Goal: Task Accomplishment & Management: Use online tool/utility

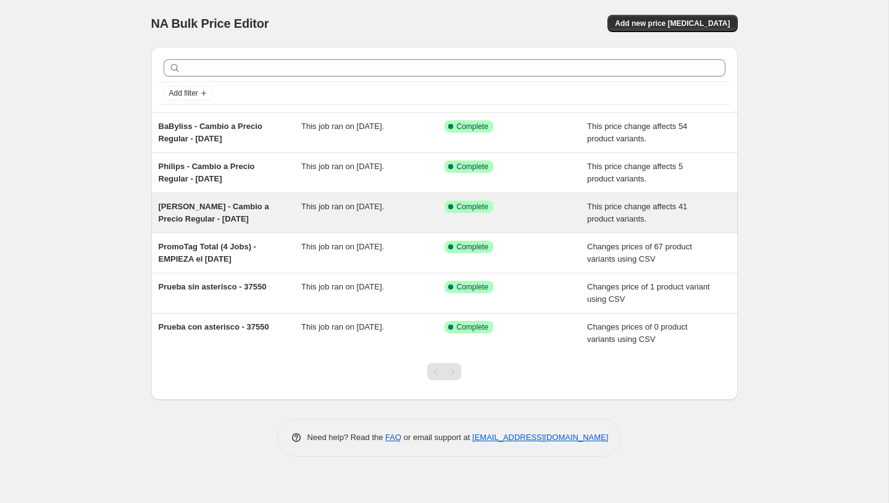
click at [312, 225] on div "This job ran on October 8, 2025." at bounding box center [372, 213] width 143 height 25
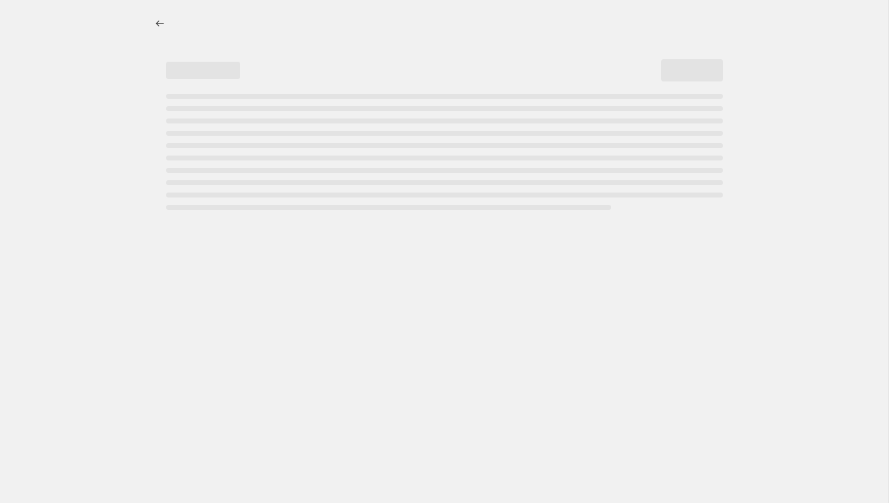
select select "ecap"
select select "no_change"
select select "product_status"
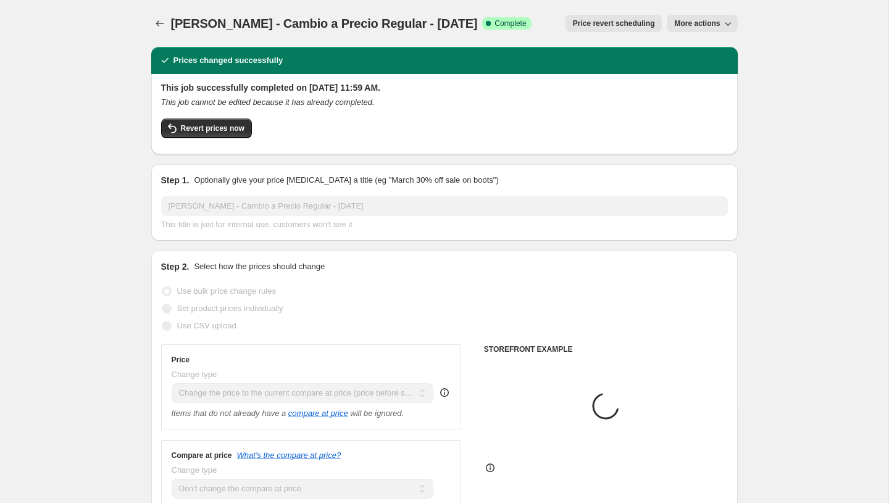
select select "vendor"
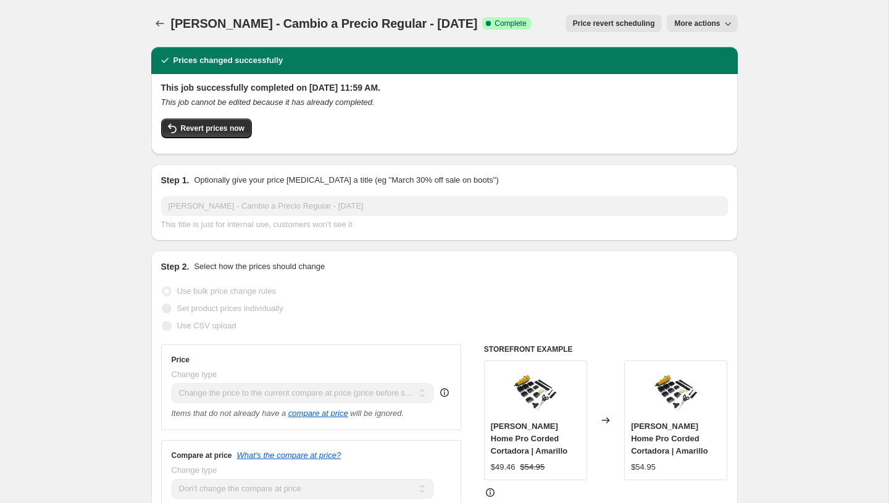
click at [686, 31] on button "More actions" at bounding box center [702, 23] width 70 height 17
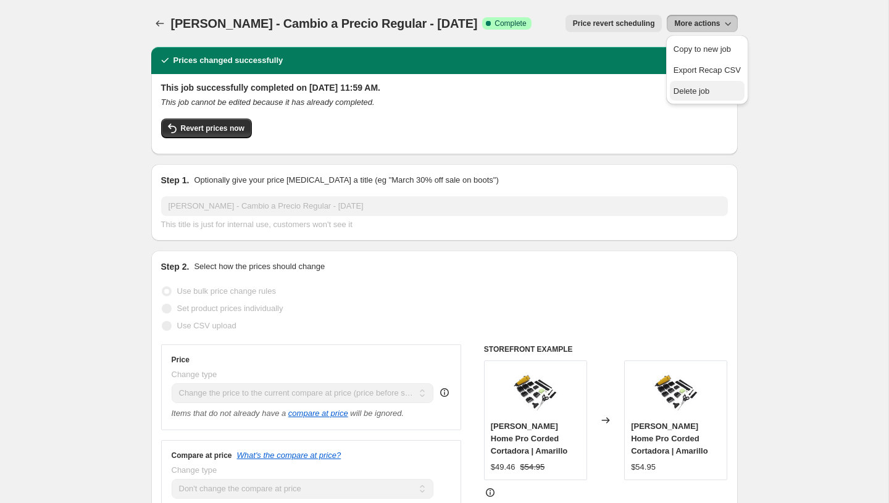
click at [686, 97] on button "Delete job" at bounding box center [707, 91] width 75 height 20
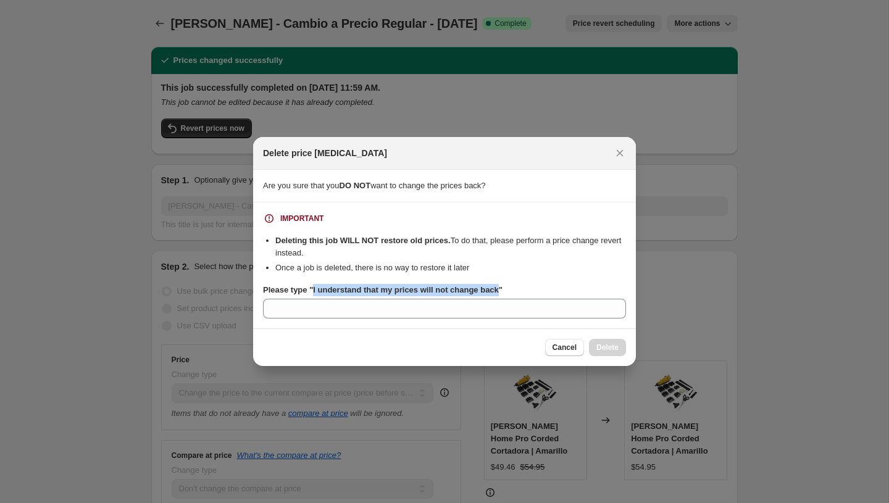
drag, startPoint x: 509, startPoint y: 289, endPoint x: 314, endPoint y: 293, distance: 194.5
click at [314, 293] on b "Please type "I understand that my prices will not change back"" at bounding box center [383, 289] width 240 height 9
copy b "I understand that my prices will not change back"
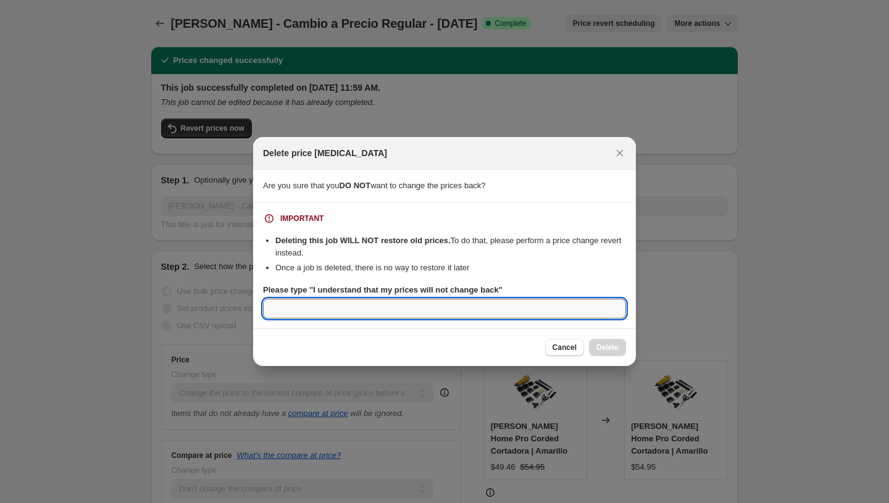
click at [310, 315] on input "Please type "I understand that my prices will not change back"" at bounding box center [444, 309] width 363 height 20
paste input "I understand that my prices will not change back"
type input "I understand that my prices will not change back"
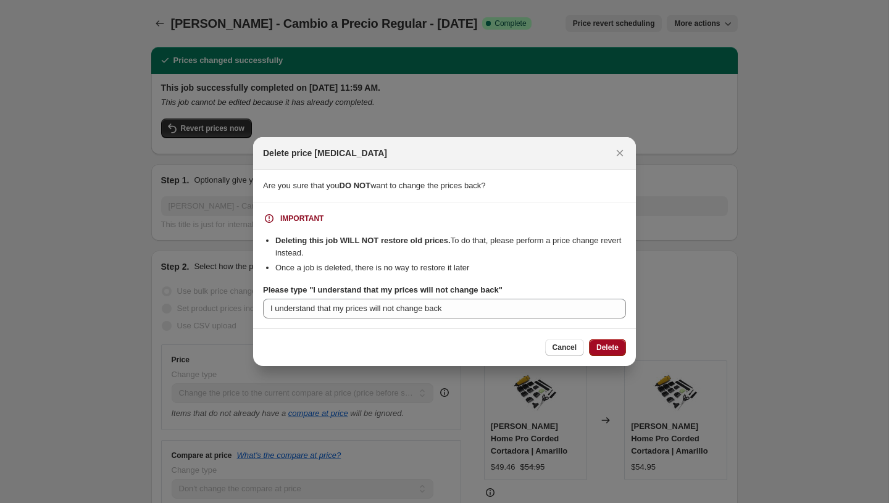
click at [599, 343] on span "Delete" at bounding box center [607, 348] width 22 height 10
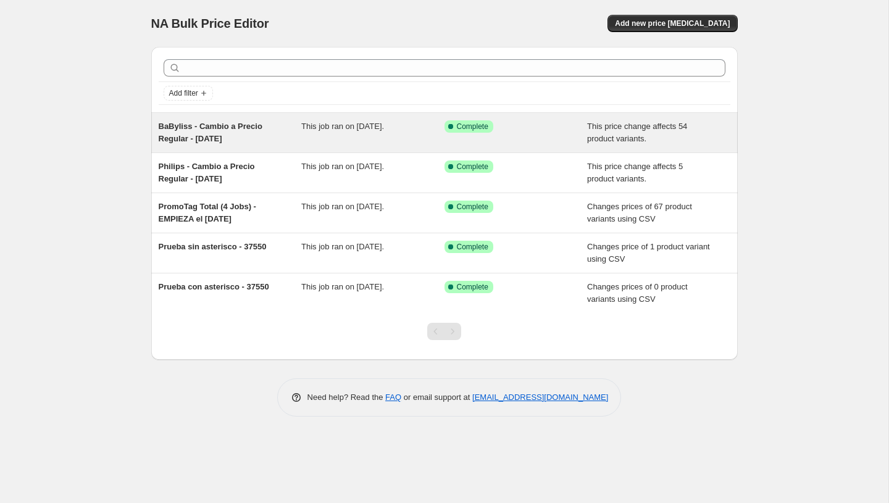
click at [543, 136] on div "Success Complete Complete" at bounding box center [515, 132] width 143 height 25
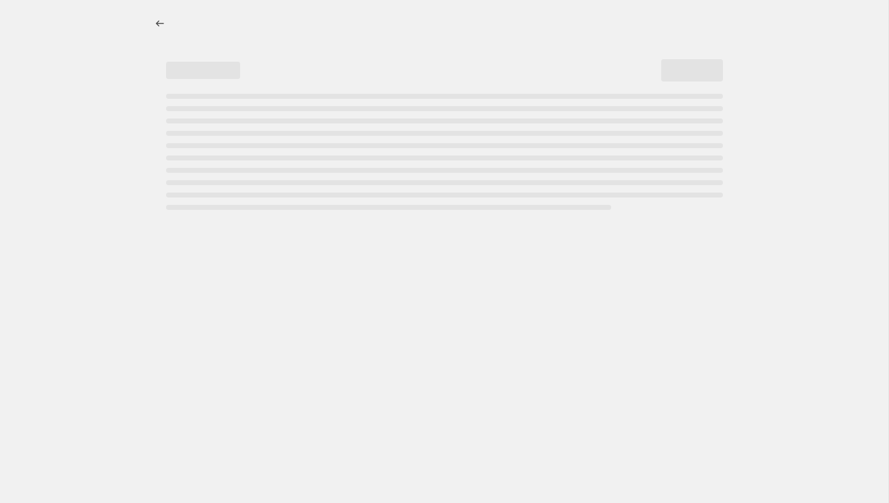
select select "ecap"
select select "no_change"
select select "product_status"
select select "vendor"
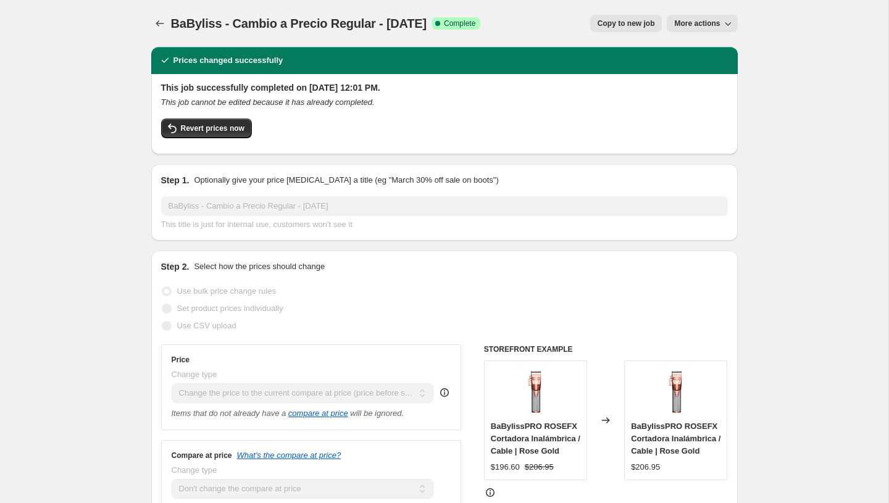
click at [693, 26] on span "More actions" at bounding box center [697, 24] width 46 height 10
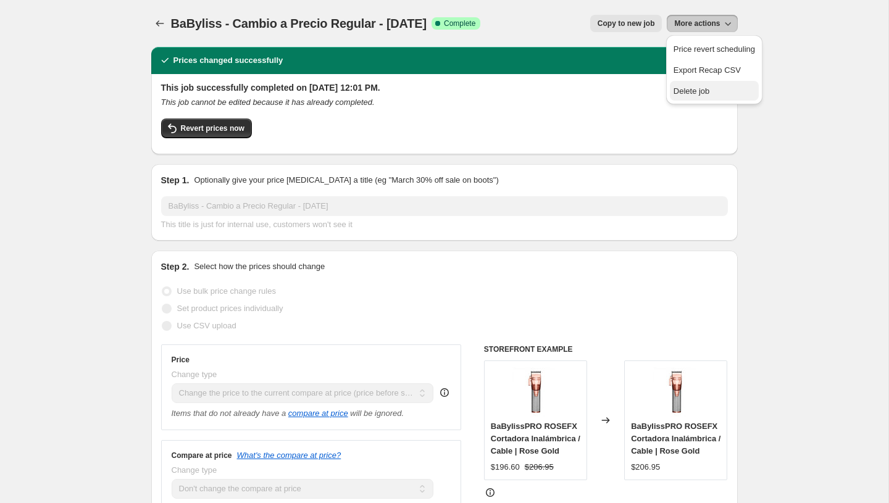
click at [700, 97] on button "Delete job" at bounding box center [714, 91] width 89 height 20
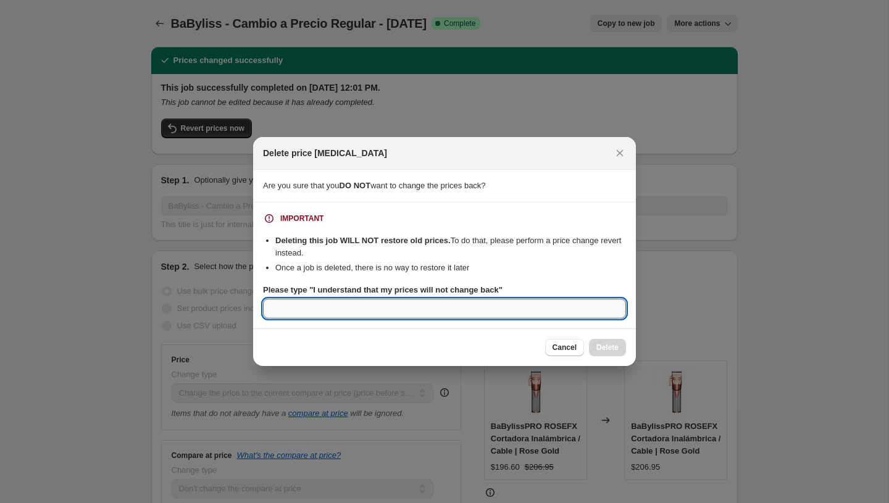
click at [452, 309] on input "Please type "I understand that my prices will not change back"" at bounding box center [444, 309] width 363 height 20
paste input "I understand that my prices will not change back"
type input "I understand that my prices will not change back"
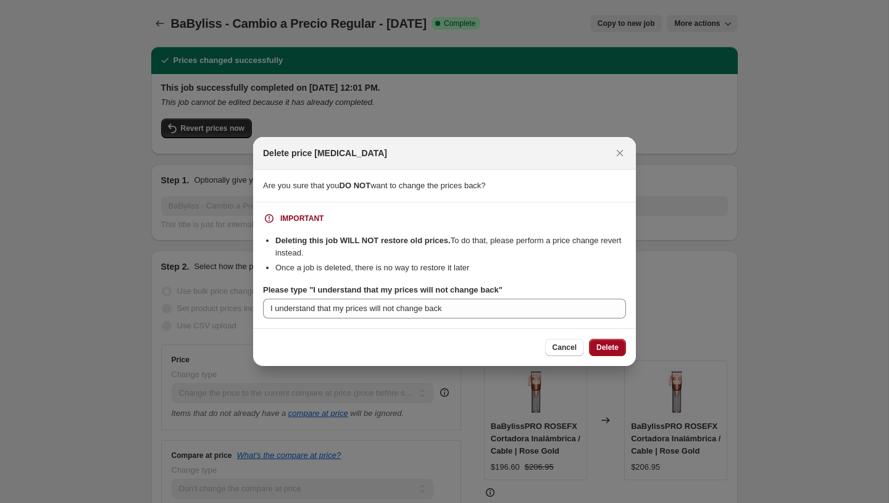
click at [596, 349] on span "Delete" at bounding box center [607, 348] width 22 height 10
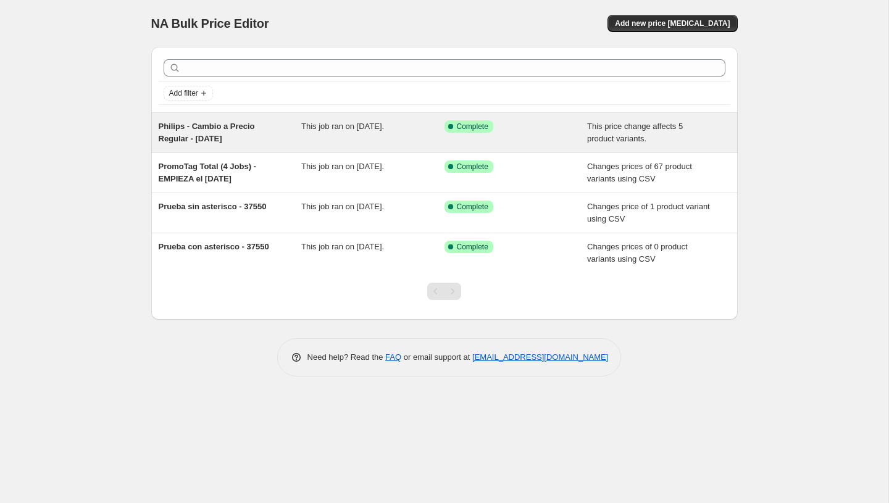
click at [384, 129] on span "This job ran on October 8, 2025." at bounding box center [342, 126] width 83 height 9
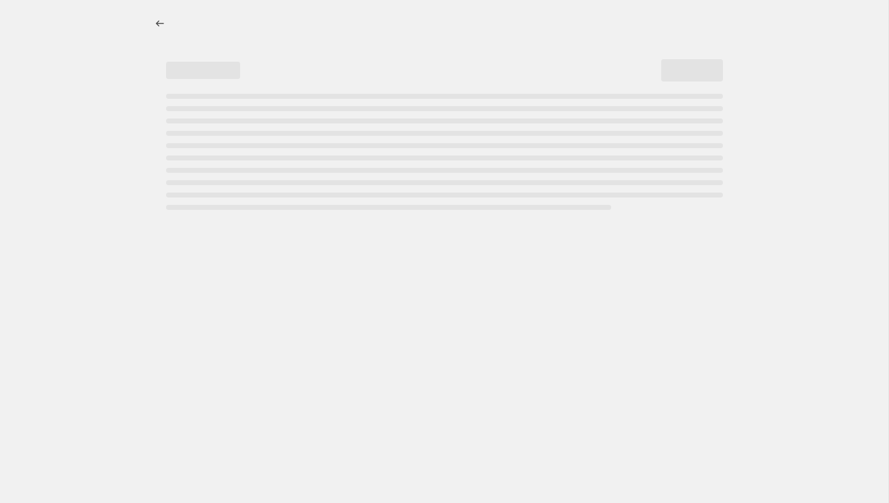
select select "ecap"
select select "no_change"
select select "product_status"
select select "vendor"
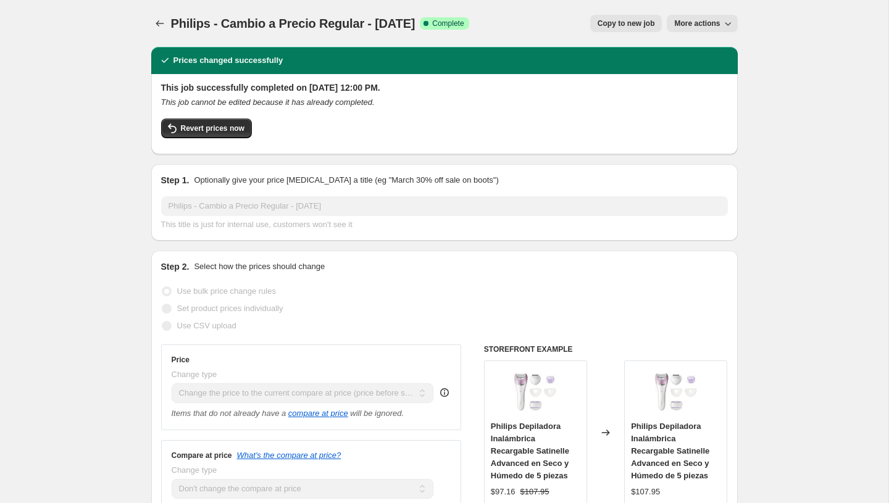
click at [700, 22] on span "More actions" at bounding box center [697, 24] width 46 height 10
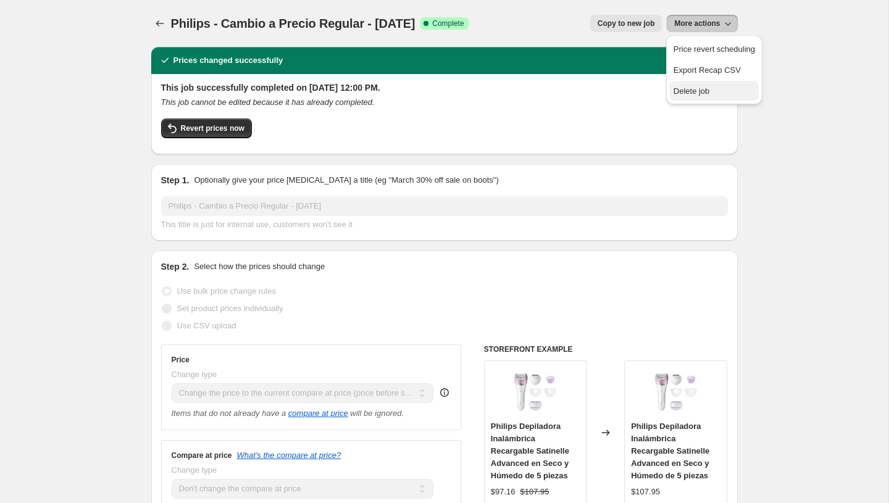
click at [696, 99] on button "Delete job" at bounding box center [714, 91] width 89 height 20
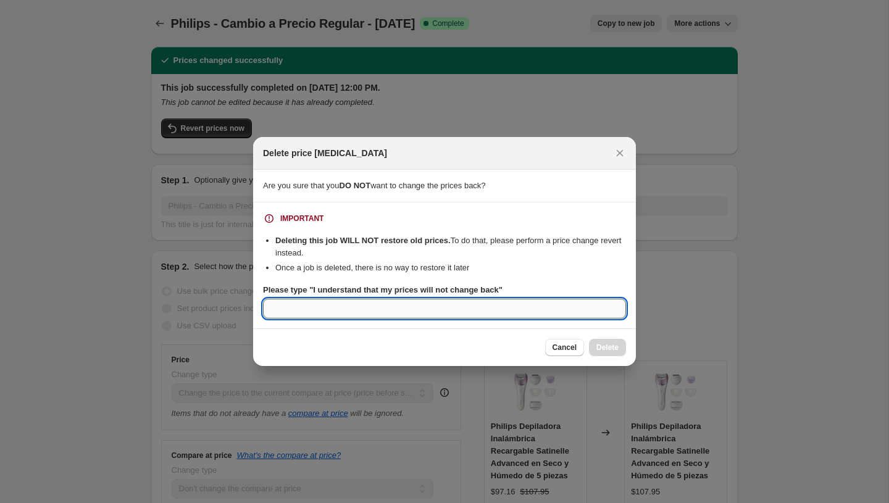
click at [376, 301] on input "Please type "I understand that my prices will not change back"" at bounding box center [444, 309] width 363 height 20
paste input "I understand that my prices will not change back"
type input "I understand that my prices will not change back"
click at [592, 346] on button "Delete" at bounding box center [607, 347] width 37 height 17
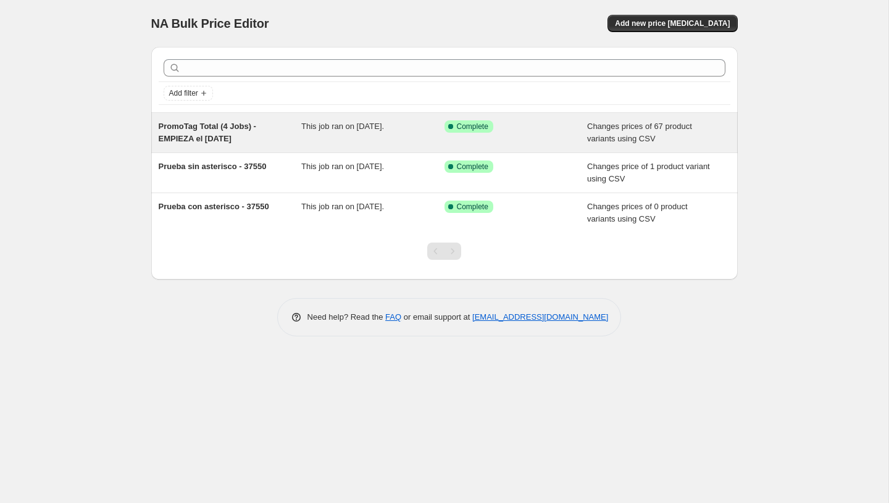
click at [567, 127] on div "Success Complete Complete" at bounding box center [506, 126] width 125 height 12
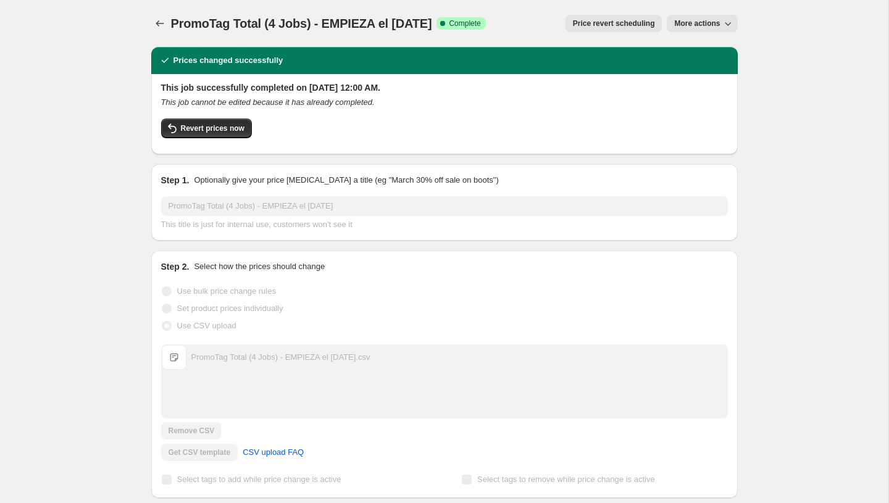
click at [684, 24] on span "More actions" at bounding box center [697, 24] width 46 height 10
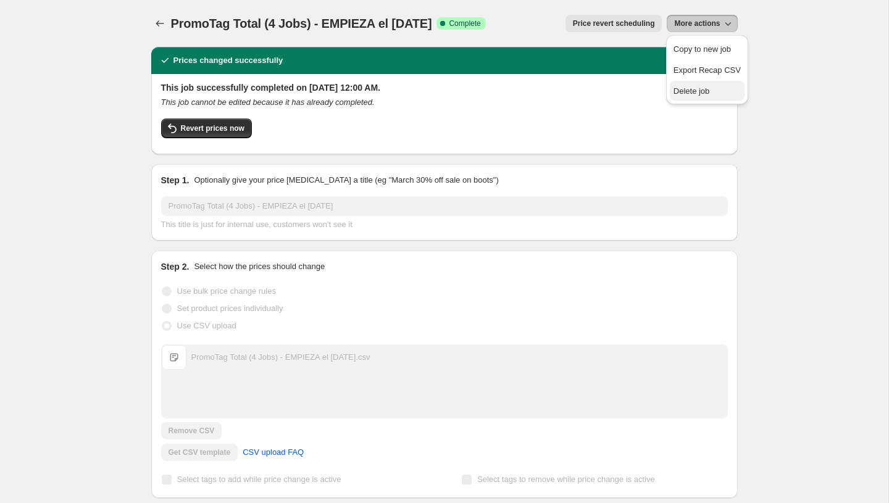
click at [691, 90] on span "Delete job" at bounding box center [691, 90] width 36 height 9
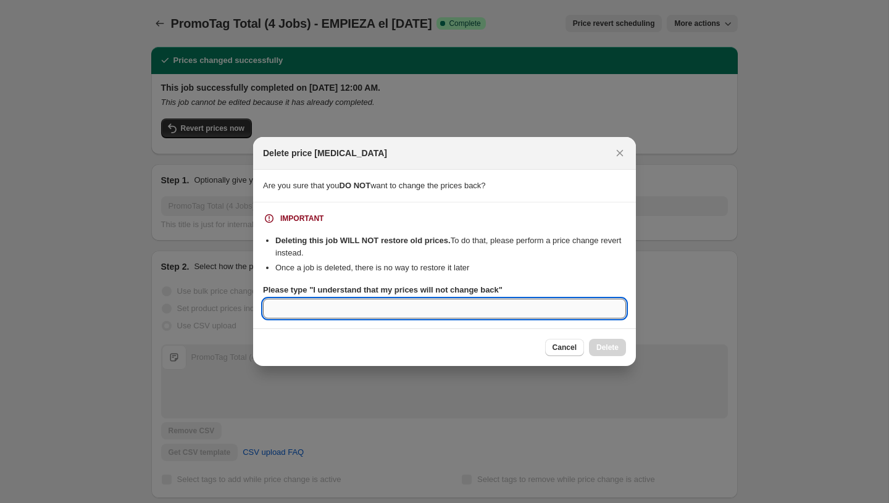
click at [503, 302] on input "Please type "I understand that my prices will not change back"" at bounding box center [444, 309] width 363 height 20
paste input "I understand that my prices will not change back"
type input "I understand that my prices will not change back"
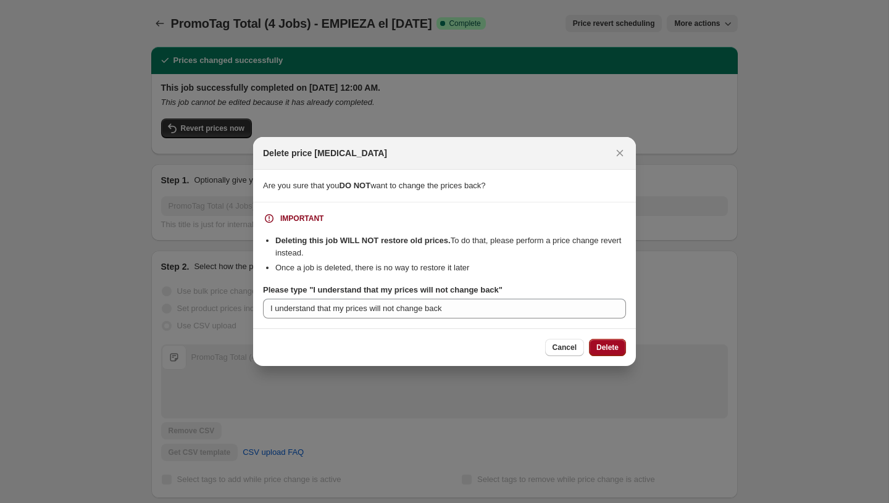
click at [602, 345] on span "Delete" at bounding box center [607, 348] width 22 height 10
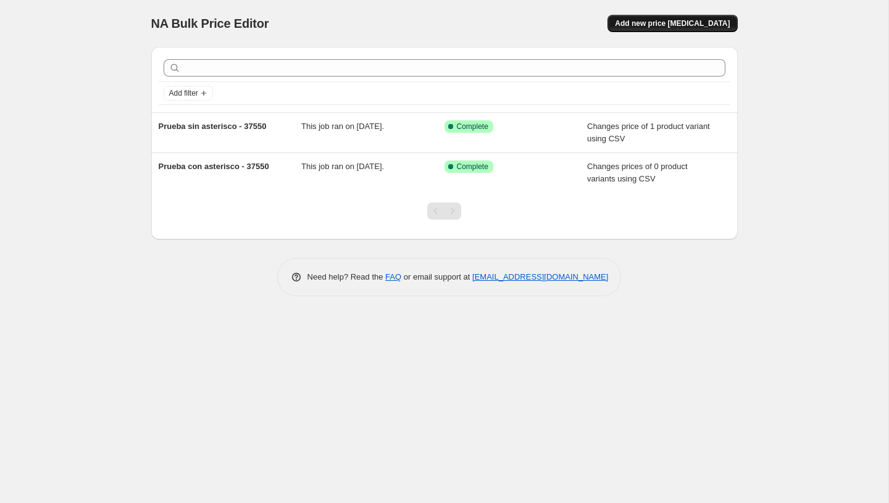
click at [681, 27] on span "Add new price change job" at bounding box center [672, 24] width 115 height 10
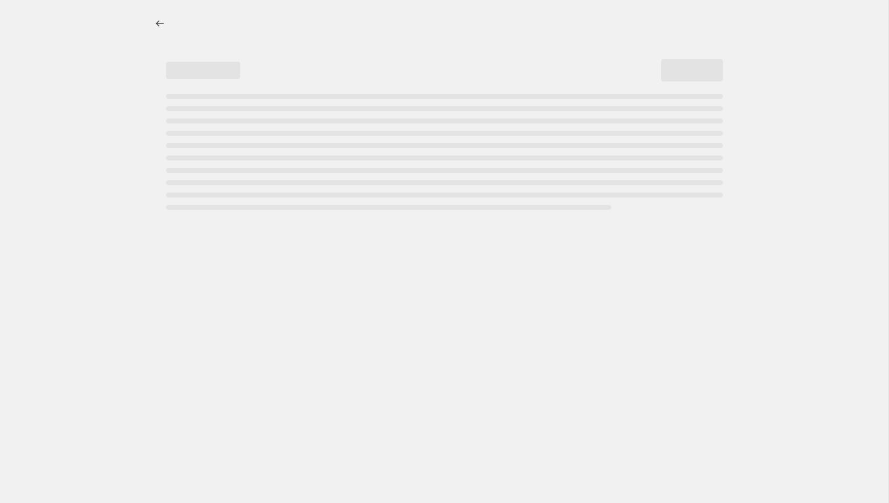
select select "percentage"
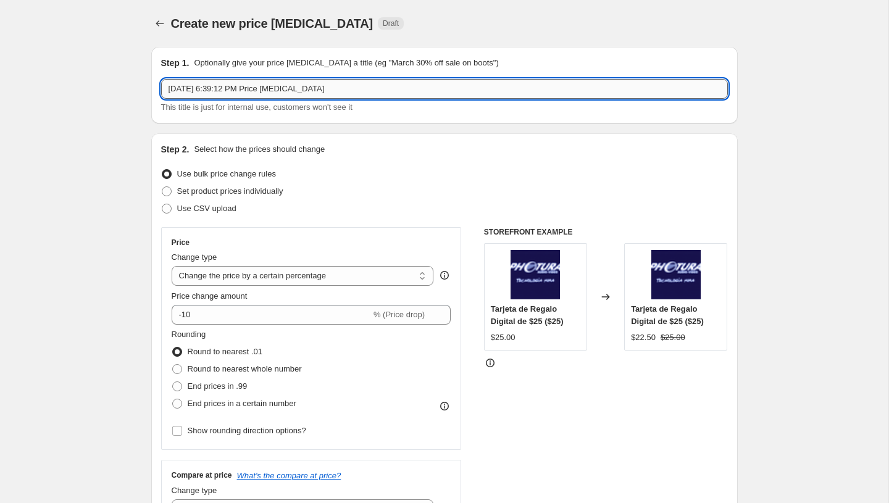
click at [238, 94] on input "Oct 8, 2025, 6:39:12 PM Price change job" at bounding box center [444, 89] width 567 height 20
paste input "I understand that my prices will not change back"
click at [204, 88] on input "I understand that my prices will not change back" at bounding box center [444, 89] width 567 height 20
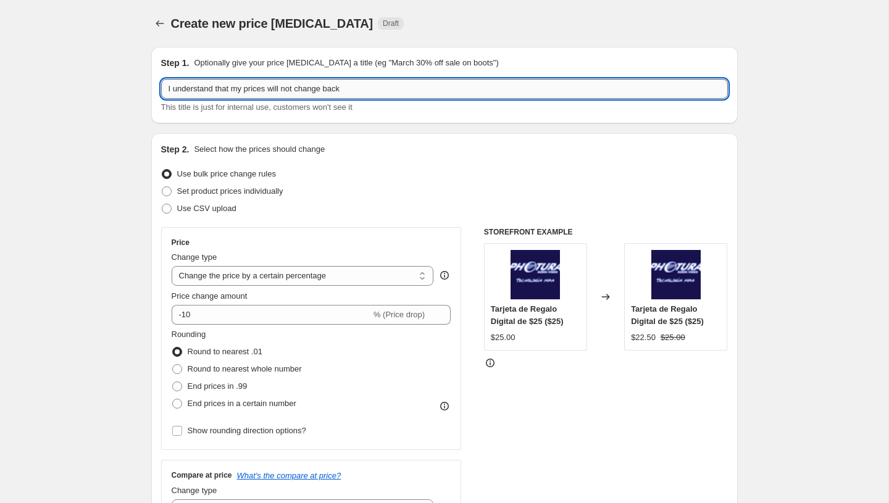
click at [204, 88] on input "I understand that my prices will not change back" at bounding box center [444, 89] width 567 height 20
paste input "PromoTag Total (1 Job) - TERMINA el 6 de Octubre"
type input "PromoTag Total (1 Job) - TERMINA el 6 de Octubre"
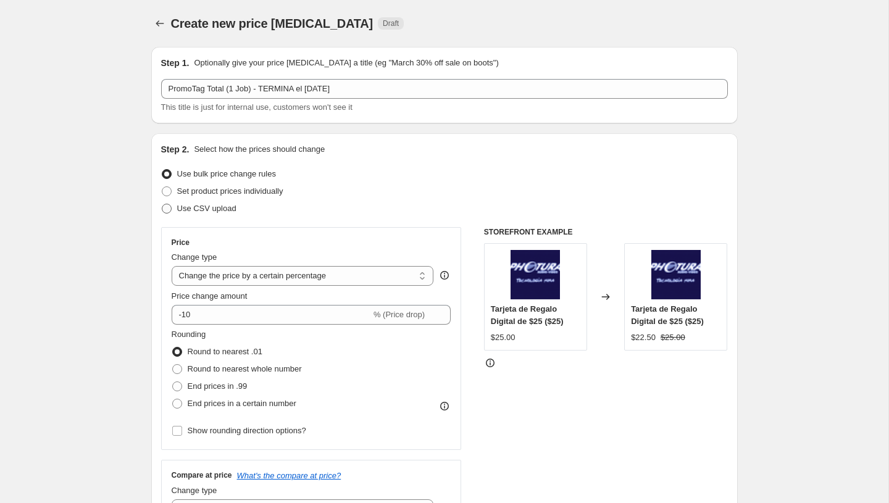
click at [215, 212] on span "Use CSV upload" at bounding box center [206, 208] width 59 height 9
click at [162, 204] on input "Use CSV upload" at bounding box center [162, 204] width 1 height 1
radio input "true"
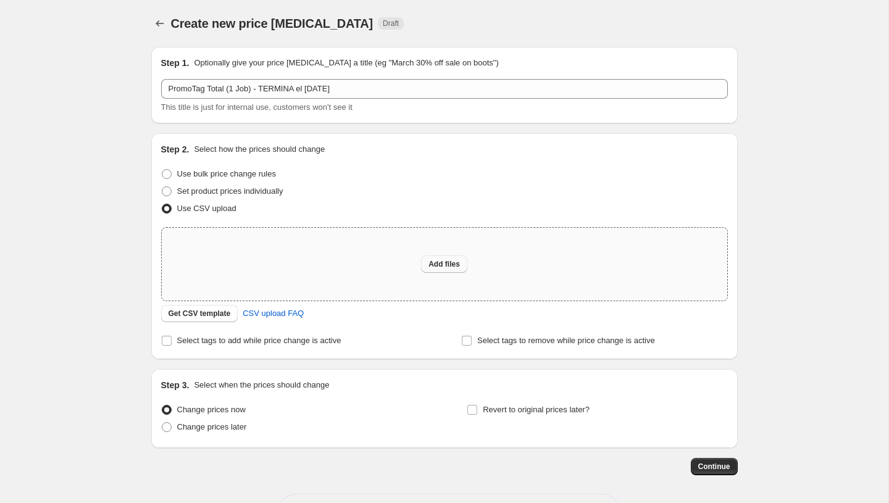
click at [442, 265] on span "Add files" at bounding box center [443, 264] width 31 height 10
type input "C:\fakepath\PromoTag Total (1 Job) - TERMINA el 8 de Octubre.csv"
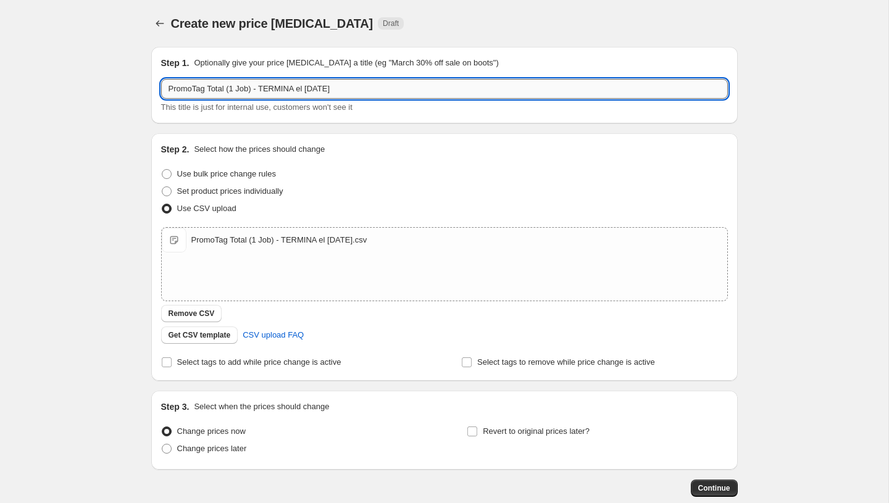
click at [316, 90] on input "PromoTag Total (1 Job) - TERMINA el 6 de Octubre" at bounding box center [444, 89] width 567 height 20
click at [310, 86] on input "PromoTag Total (1 Job) - TERMINA el 6 de Octubre" at bounding box center [444, 89] width 567 height 20
type input "PromoTag Total (1 Job) - TERMINA el 8 de Octubre"
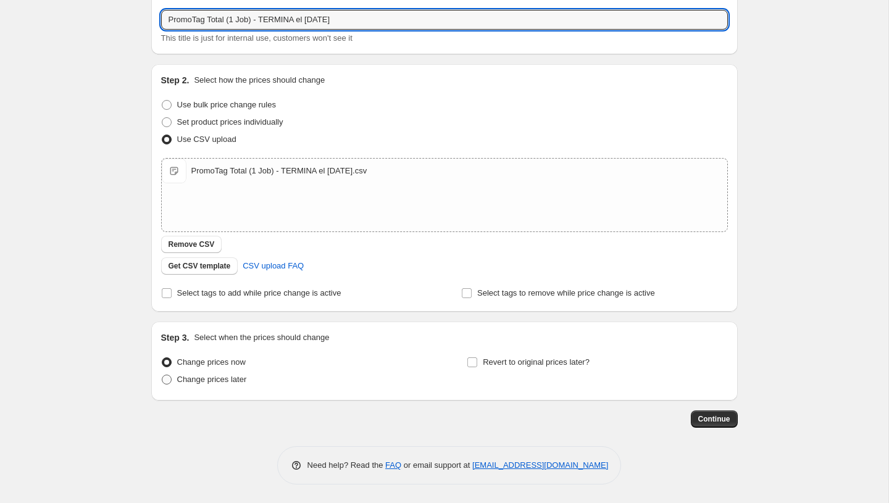
click at [209, 378] on span "Change prices later" at bounding box center [212, 379] width 70 height 9
click at [162, 375] on input "Change prices later" at bounding box center [162, 375] width 1 height 1
radio input "true"
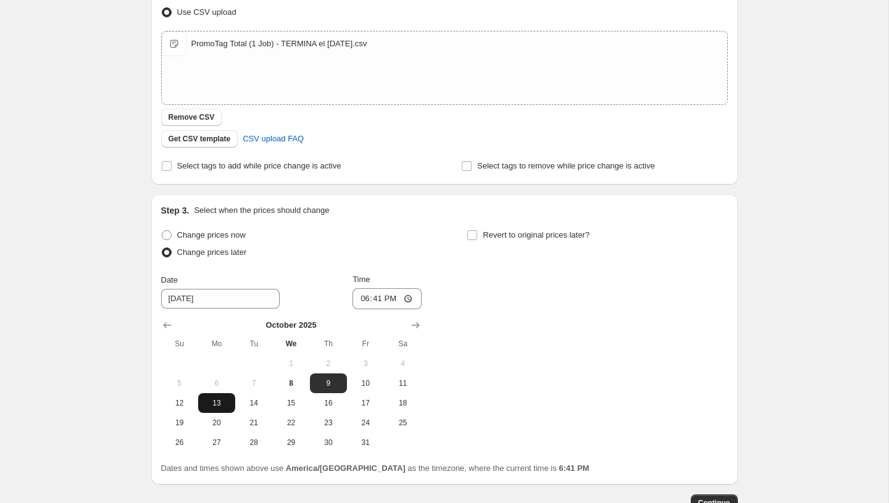
scroll to position [222, 0]
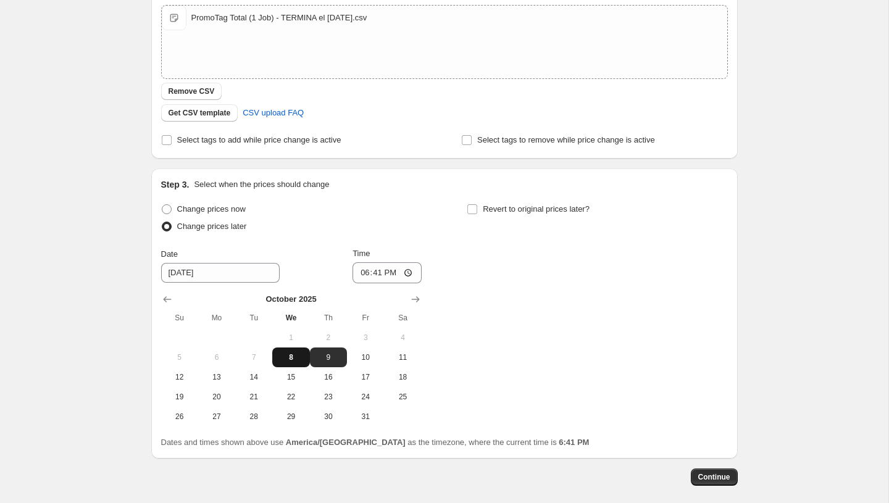
click at [290, 360] on span "8" at bounding box center [290, 357] width 27 height 10
type input "10/8/2025"
click at [358, 275] on input "18:41" at bounding box center [386, 272] width 69 height 21
type input "23:56"
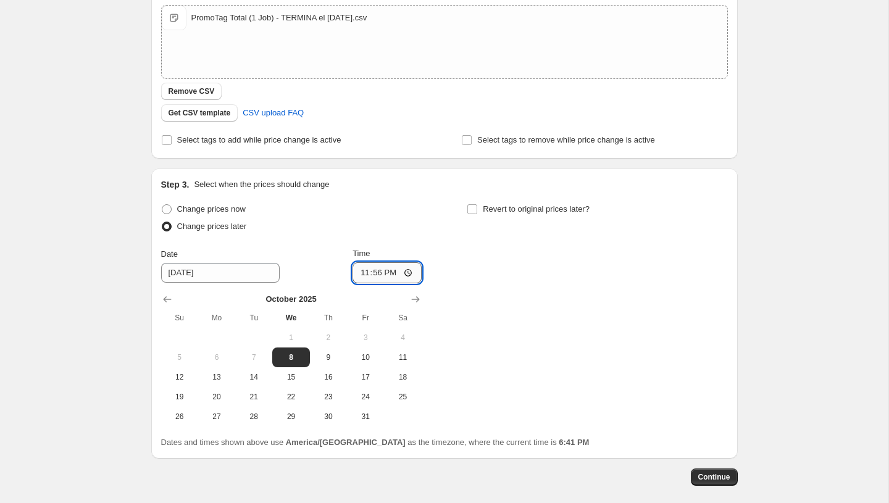
click at [375, 274] on input "23:56" at bounding box center [386, 272] width 69 height 21
click at [489, 301] on div "Change prices now Change prices later Date 10/8/2025 Time 23:59 October 2025 Su…" at bounding box center [444, 314] width 567 height 226
click at [714, 471] on button "Continue" at bounding box center [714, 477] width 47 height 17
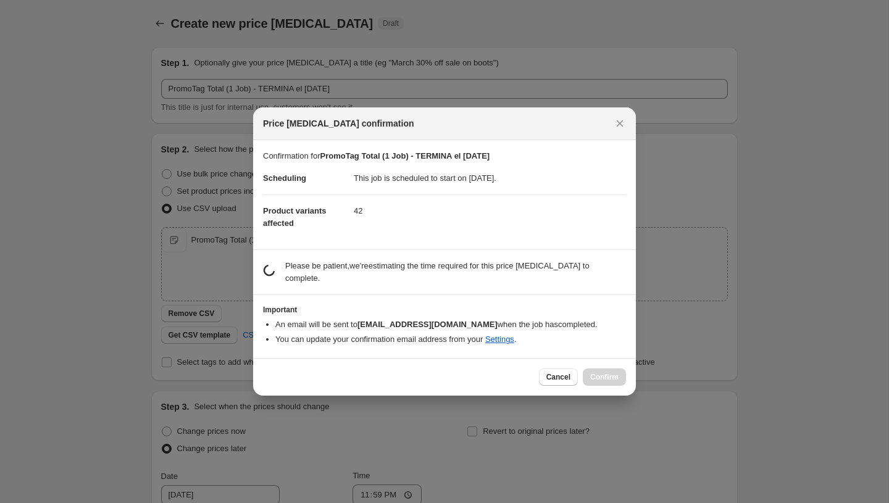
scroll to position [0, 0]
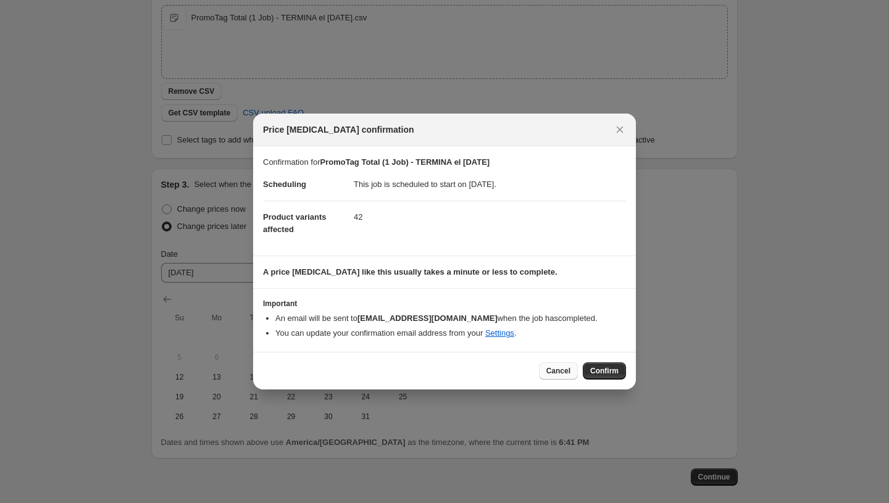
click at [554, 369] on span "Cancel" at bounding box center [558, 371] width 24 height 10
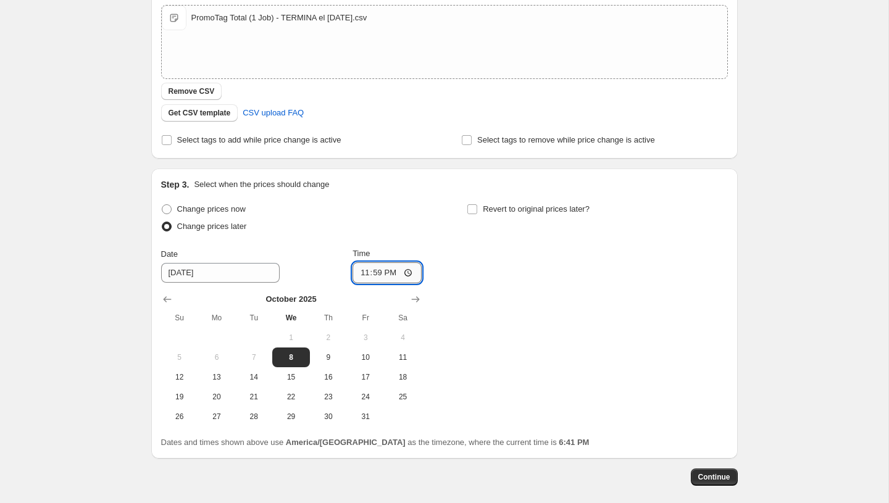
click at [375, 274] on input "23:59" at bounding box center [386, 272] width 69 height 21
type input "23:58"
click at [584, 387] on div "Change prices now Change prices later Date 10/8/2025 Time 23:58 October 2025 Su…" at bounding box center [444, 314] width 567 height 226
click at [698, 478] on span "Continue" at bounding box center [714, 477] width 32 height 10
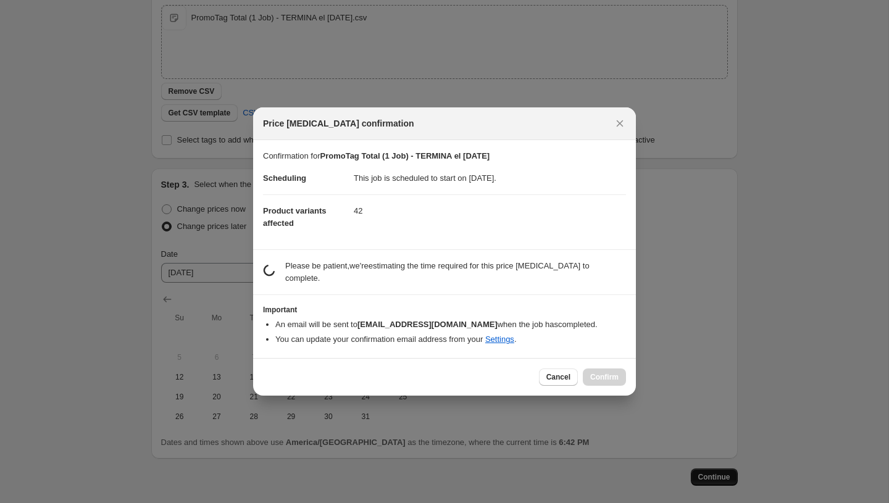
scroll to position [0, 0]
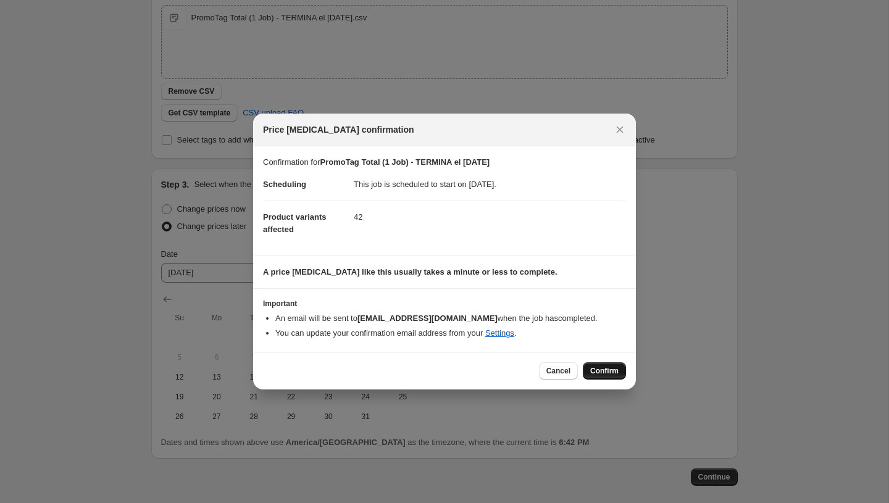
click at [598, 364] on button "Confirm" at bounding box center [604, 370] width 43 height 17
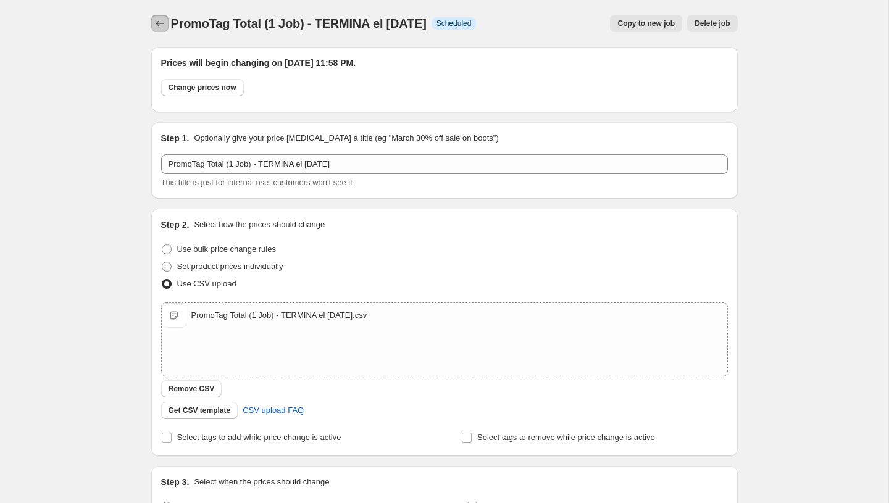
click at [160, 27] on icon "Price change jobs" at bounding box center [160, 23] width 12 height 12
